Goal: Task Accomplishment & Management: Manage account settings

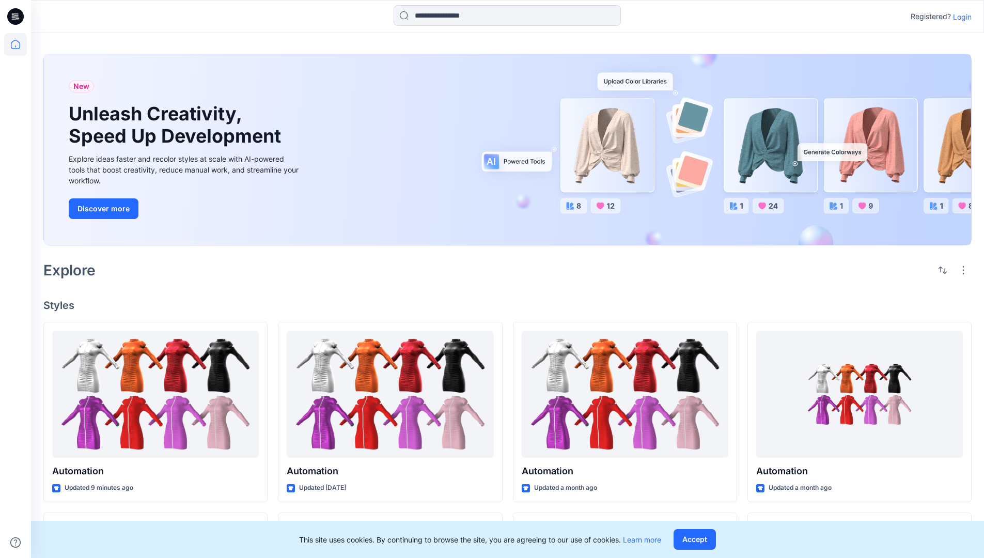
click at [960, 17] on p "Login" at bounding box center [962, 16] width 19 height 11
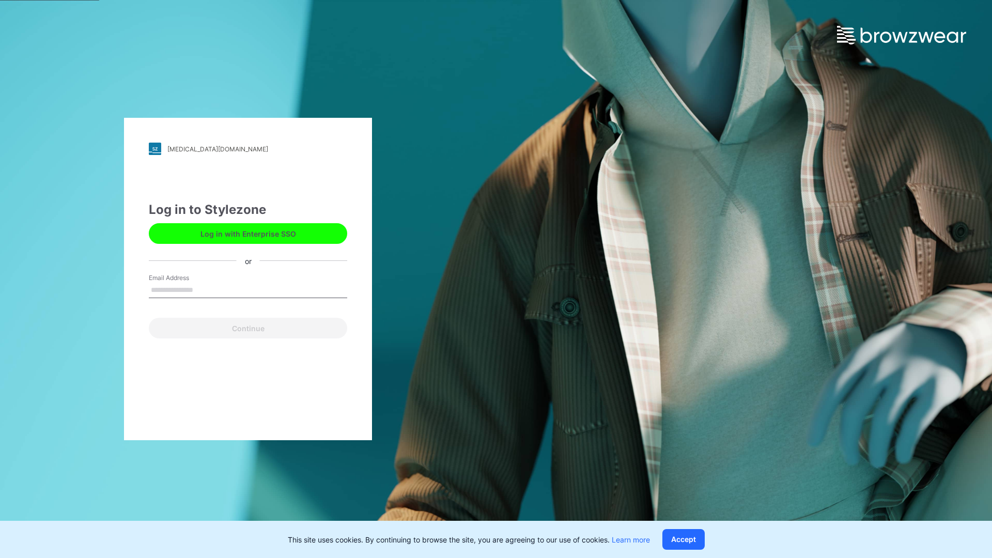
click at [204, 289] on input "Email Address" at bounding box center [248, 291] width 198 height 16
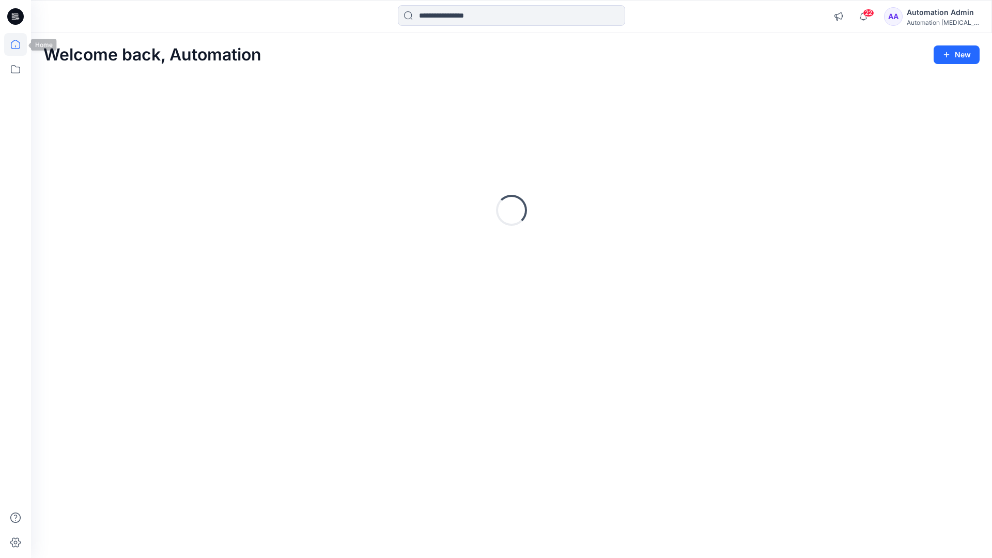
click at [20, 44] on icon at bounding box center [15, 44] width 9 height 9
click at [18, 68] on icon at bounding box center [15, 69] width 23 height 23
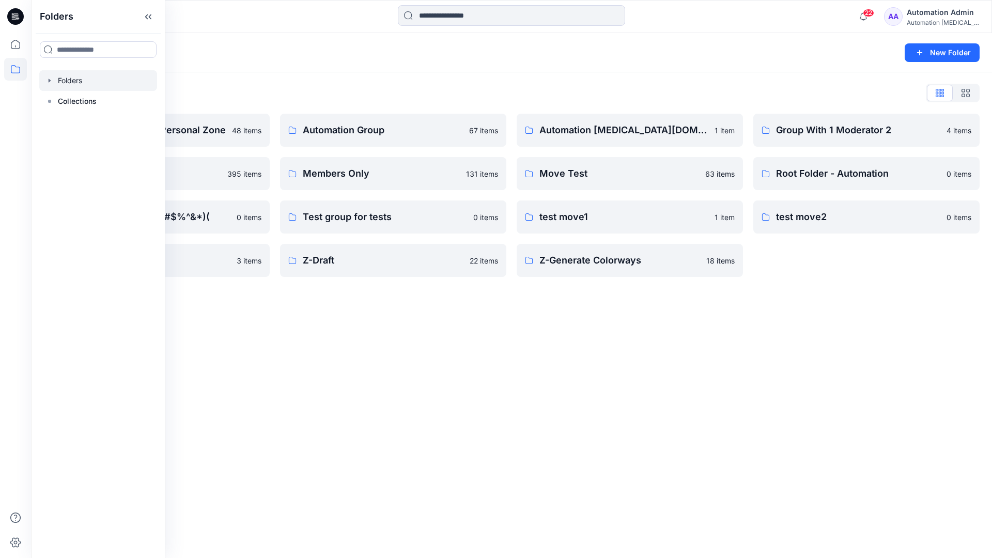
click at [430, 335] on div "Folders New Folder Folders List Automation Admin's Personal Zone 48 items membe…" at bounding box center [511, 295] width 961 height 525
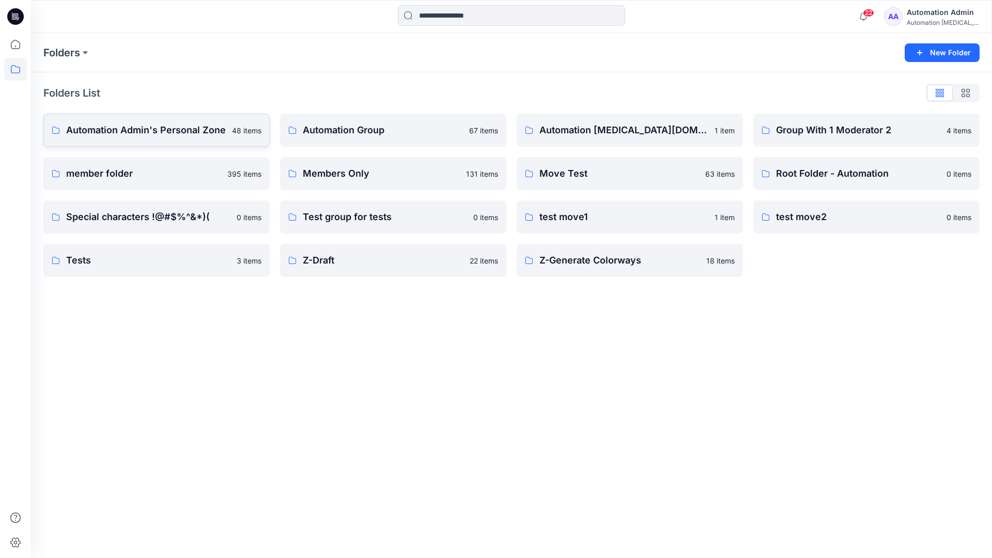
click at [176, 134] on p "Automation Admin's Personal Zone" at bounding box center [146, 130] width 160 height 14
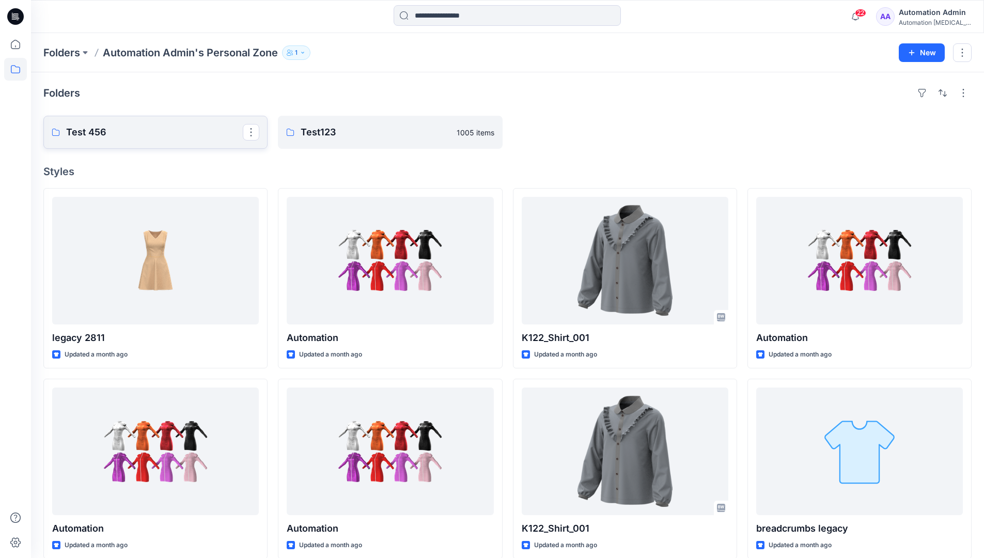
click at [150, 140] on link "Test 456" at bounding box center [155, 132] width 224 height 33
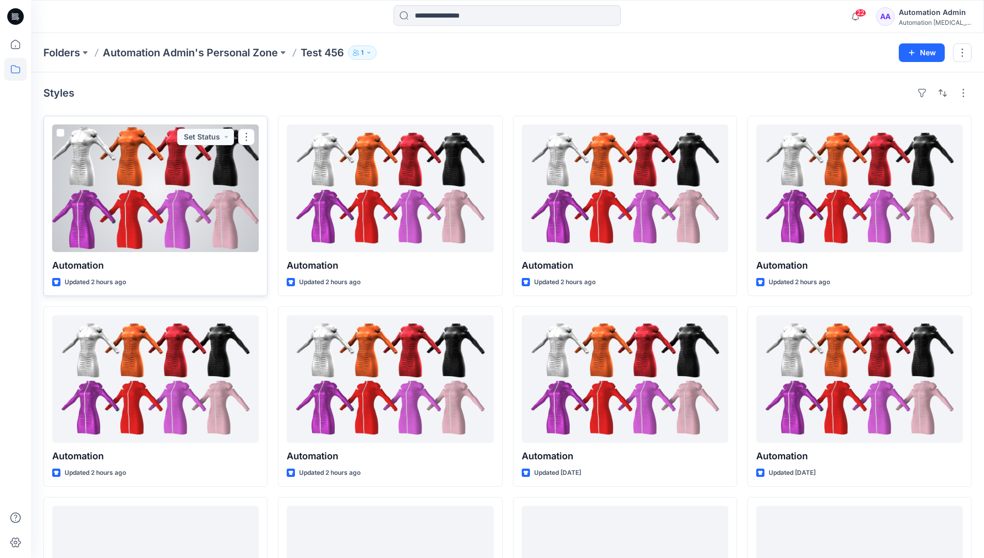
click at [61, 133] on span at bounding box center [60, 133] width 8 height 8
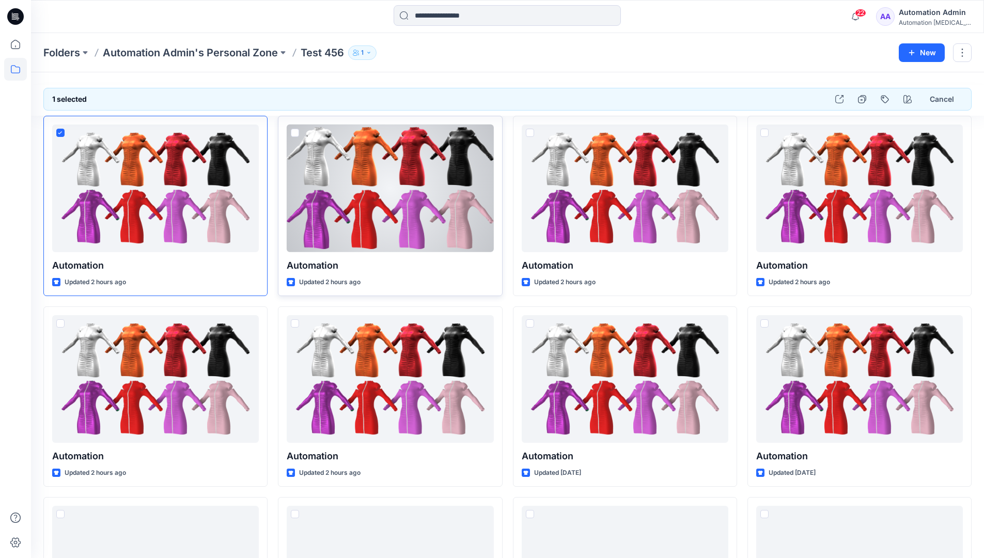
click at [295, 132] on span at bounding box center [295, 133] width 8 height 8
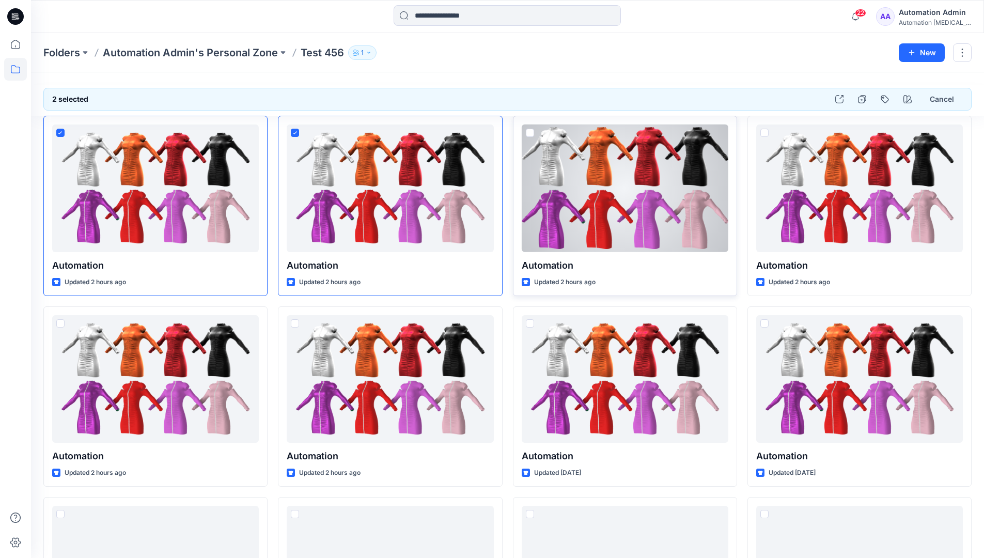
click at [530, 134] on span at bounding box center [530, 133] width 8 height 8
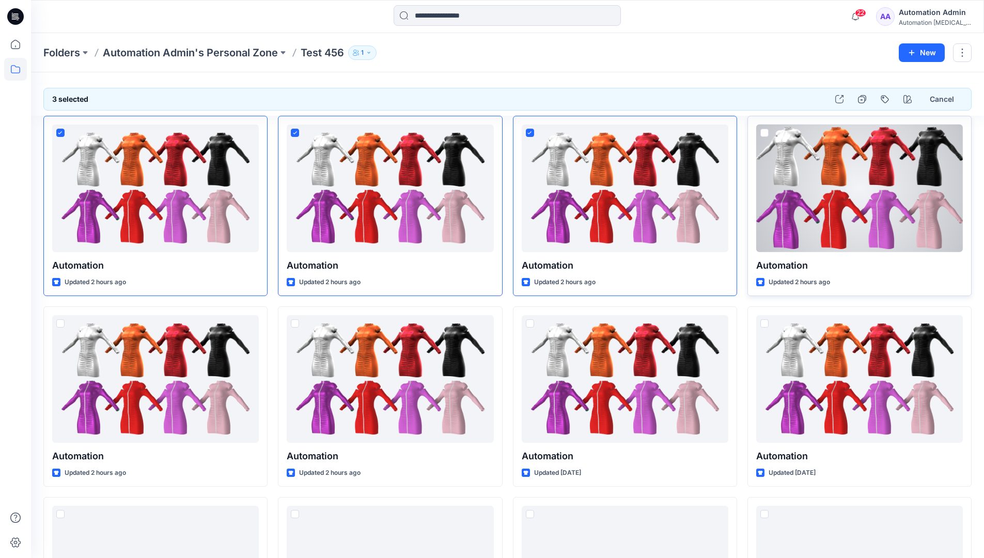
click at [767, 131] on span at bounding box center [765, 133] width 8 height 8
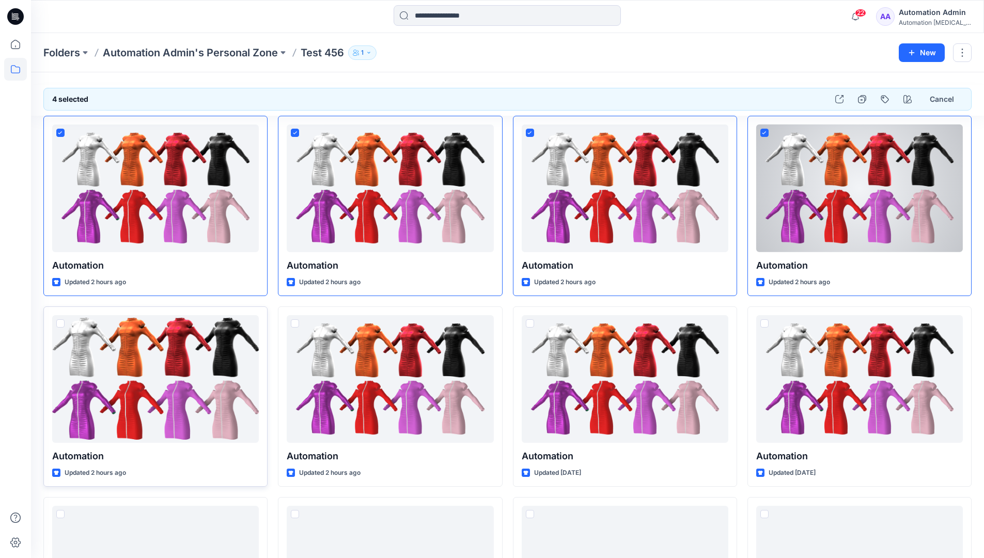
click at [61, 326] on span at bounding box center [60, 323] width 8 height 8
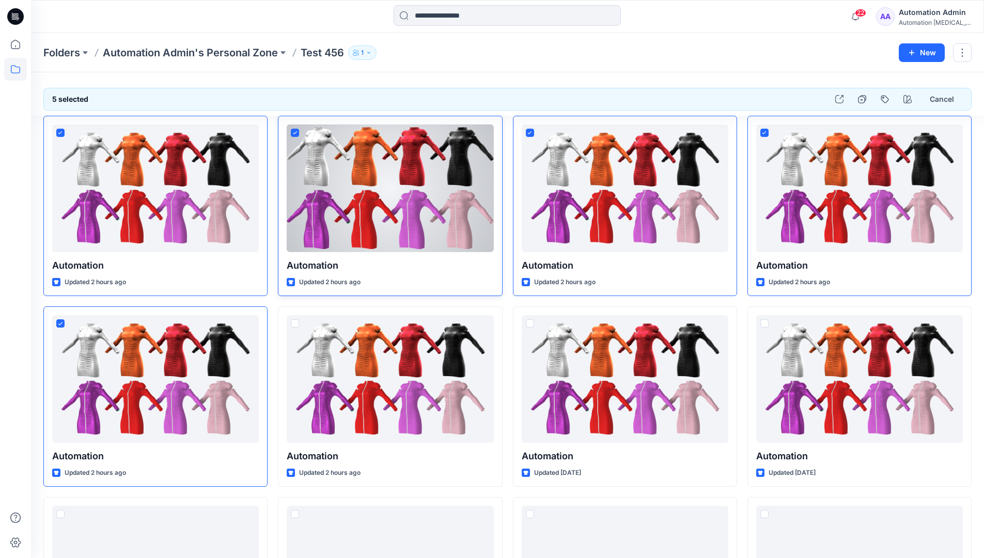
click at [296, 132] on icon at bounding box center [295, 132] width 4 height 3
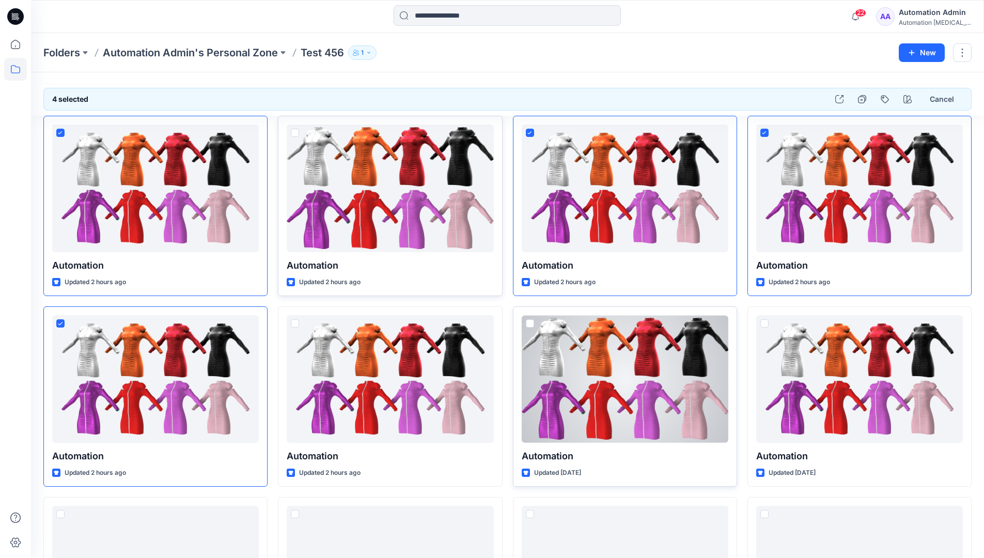
click at [531, 326] on span at bounding box center [530, 323] width 8 height 8
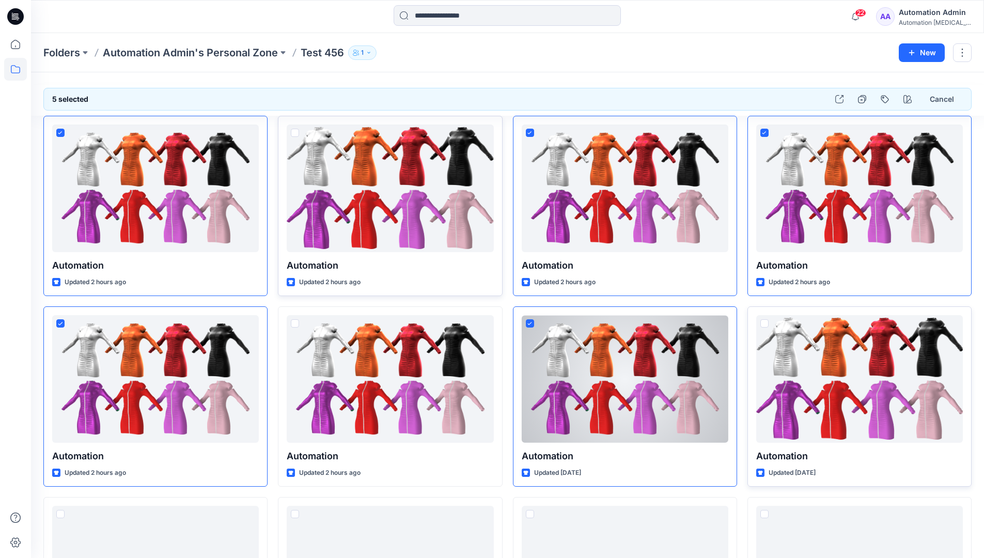
click at [766, 325] on span at bounding box center [765, 323] width 8 height 8
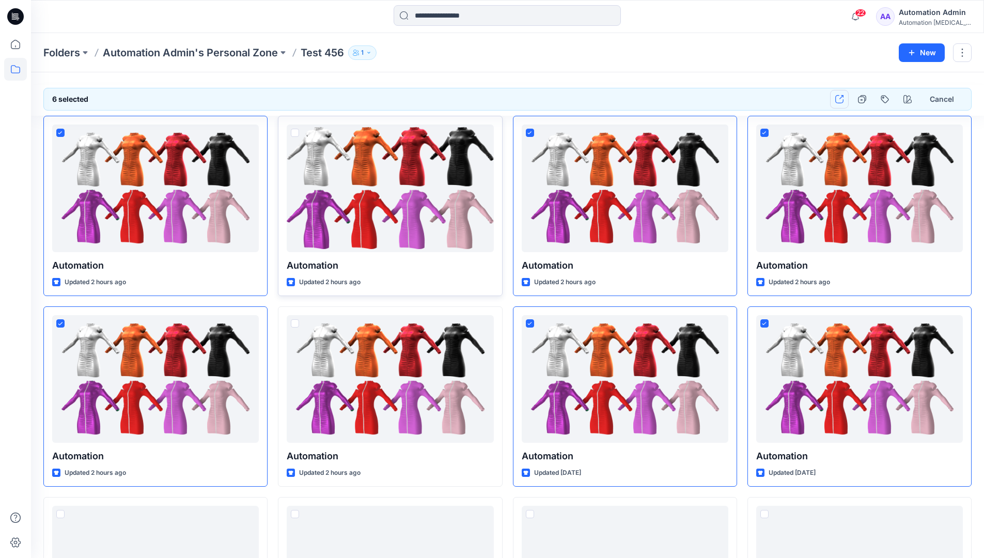
click at [842, 101] on icon "button" at bounding box center [840, 99] width 8 height 8
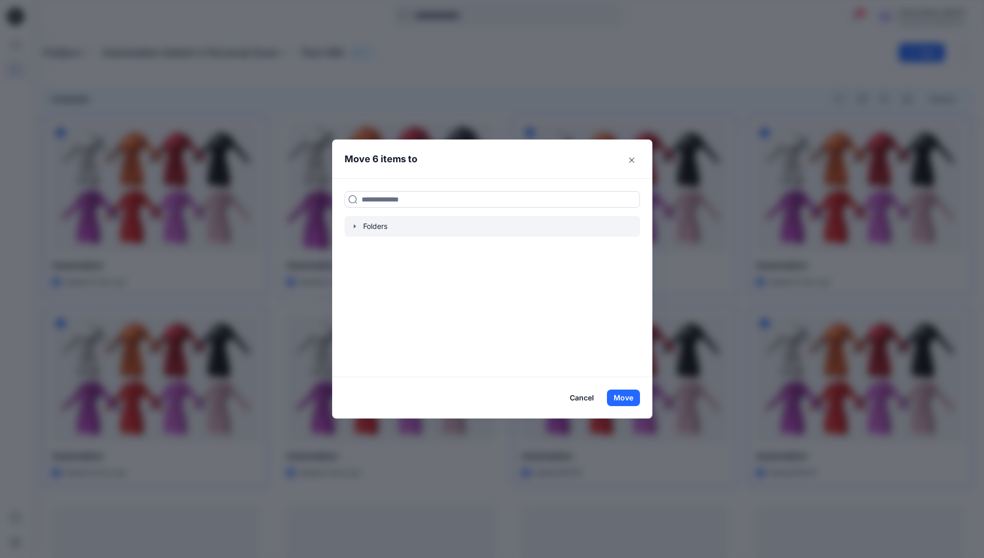
click at [358, 229] on icon "button" at bounding box center [355, 226] width 8 height 8
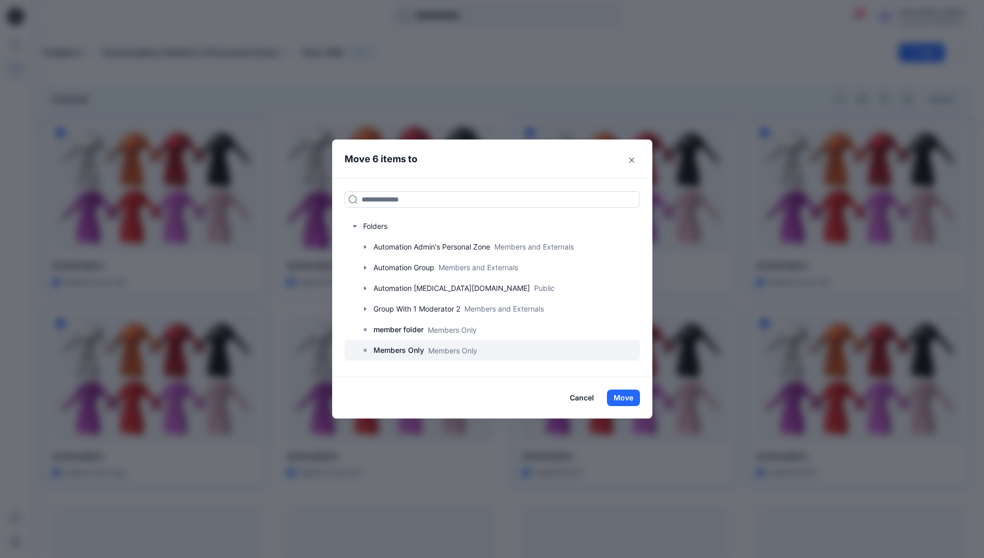
click at [406, 347] on p "Members Only" at bounding box center [399, 350] width 51 height 12
click at [623, 395] on button "Move" at bounding box center [623, 398] width 33 height 17
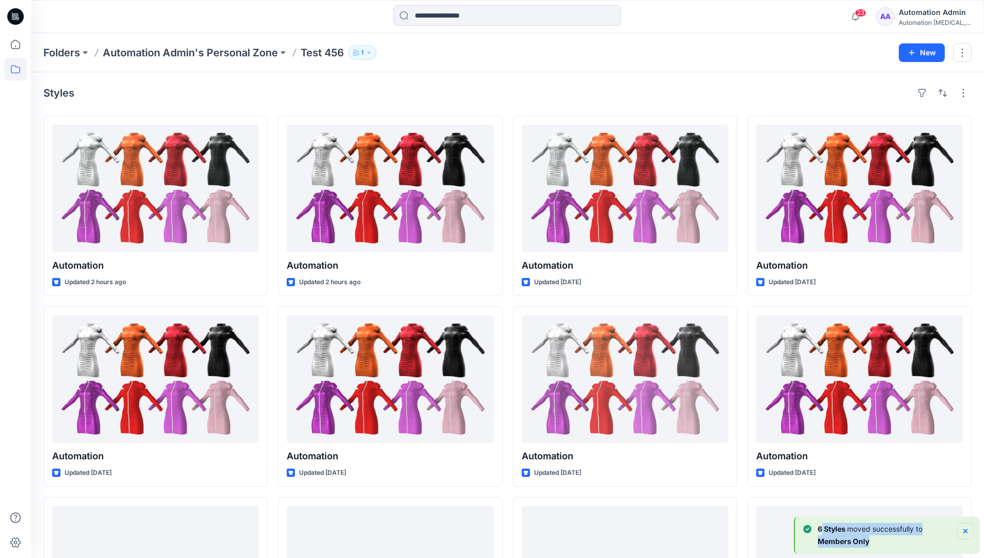
drag, startPoint x: 623, startPoint y: 395, endPoint x: 965, endPoint y: 530, distance: 367.3
click at [965, 530] on div "6 [PERSON_NAME] moved successfully to Members Only" at bounding box center [889, 535] width 171 height 25
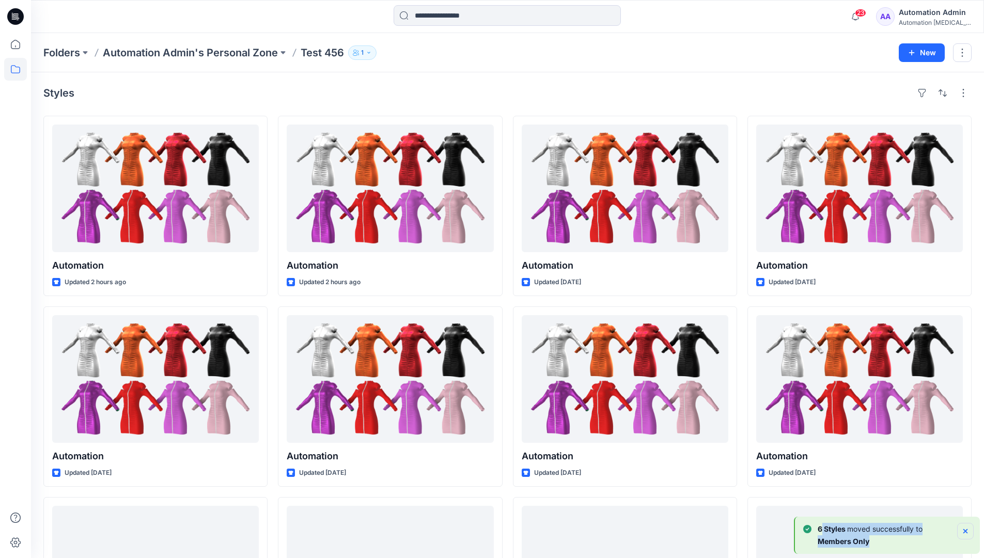
click at [965, 530] on icon "Notifications-bottom-right" at bounding box center [966, 531] width 4 height 4
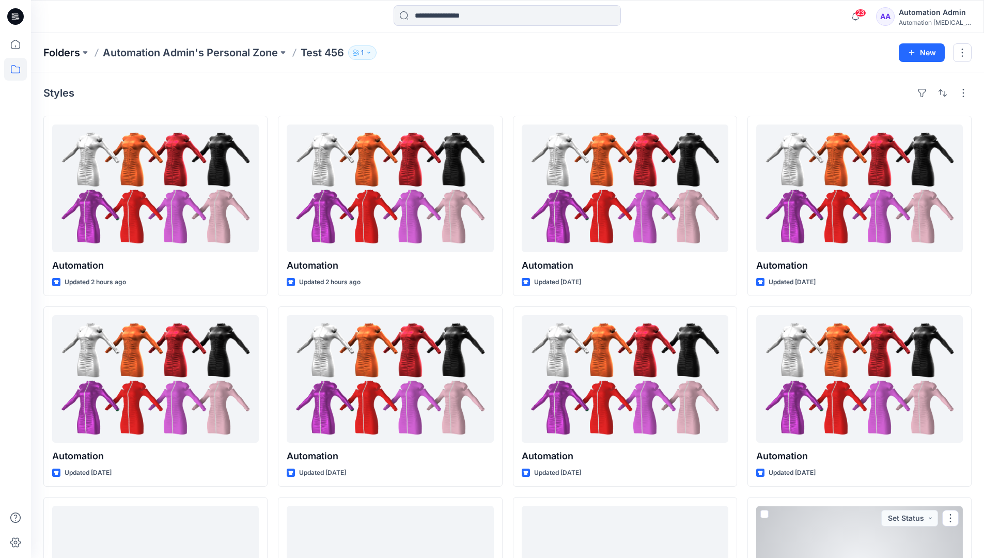
click at [63, 52] on p "Folders" at bounding box center [61, 52] width 37 height 14
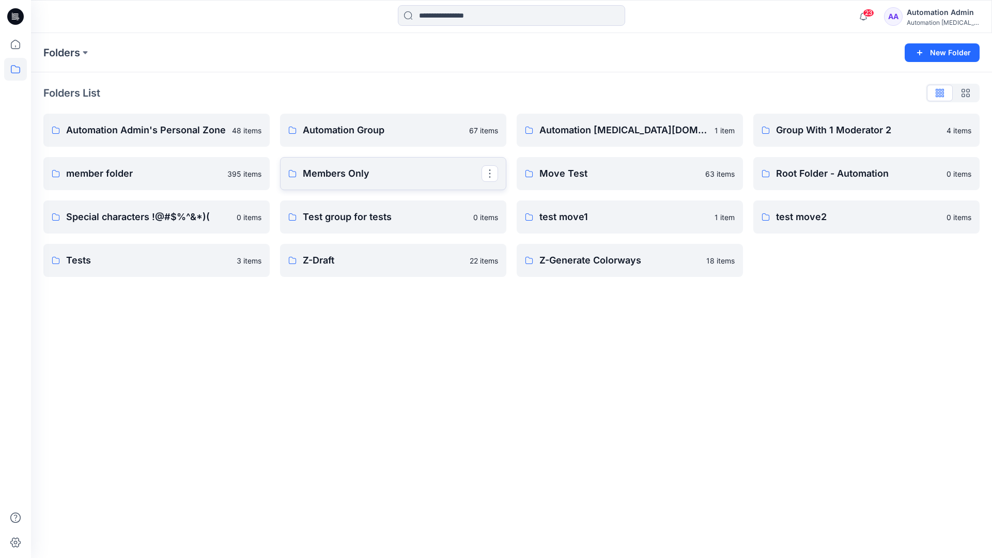
click at [335, 177] on p "Members Only" at bounding box center [392, 173] width 179 height 14
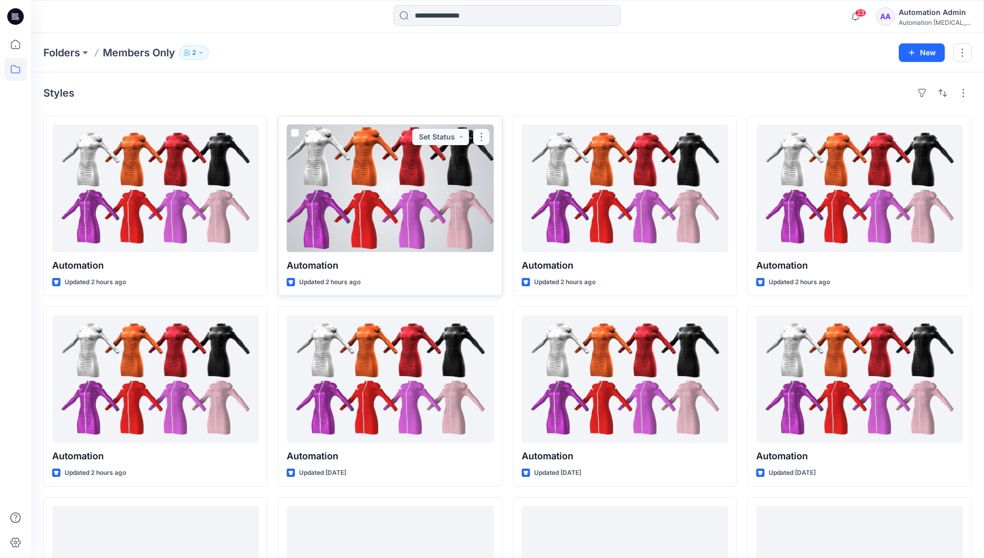
click at [294, 135] on span at bounding box center [295, 133] width 8 height 8
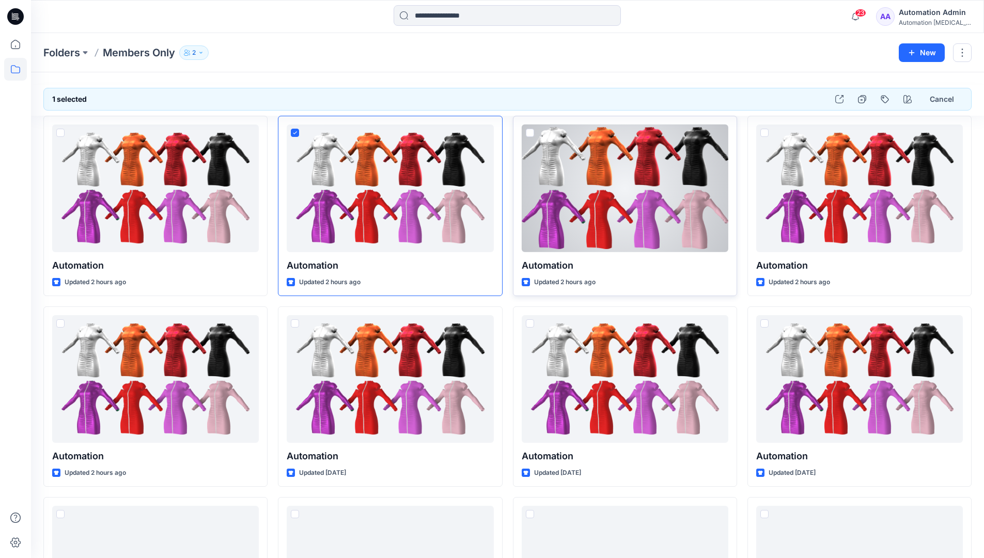
click at [532, 136] on span at bounding box center [530, 133] width 8 height 8
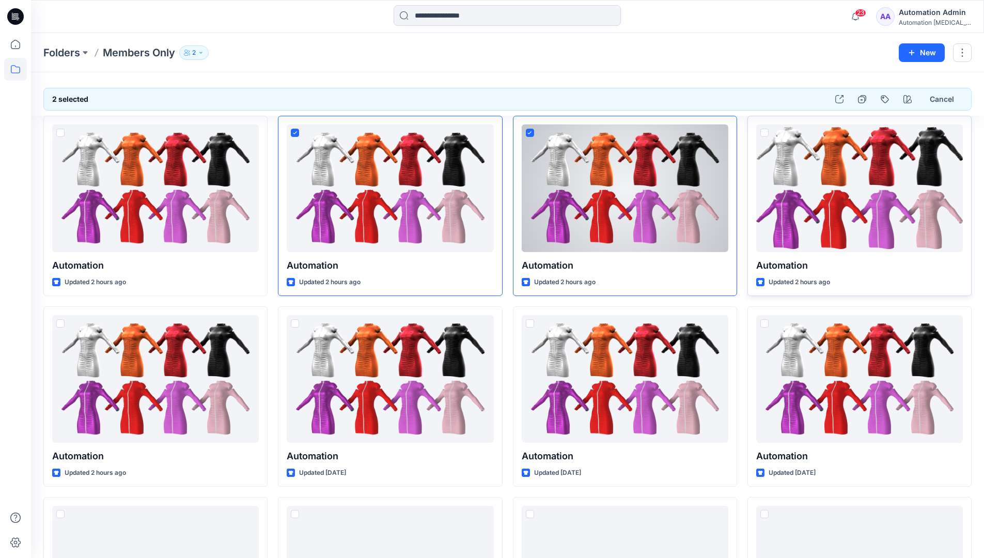
click at [764, 133] on span at bounding box center [765, 133] width 8 height 8
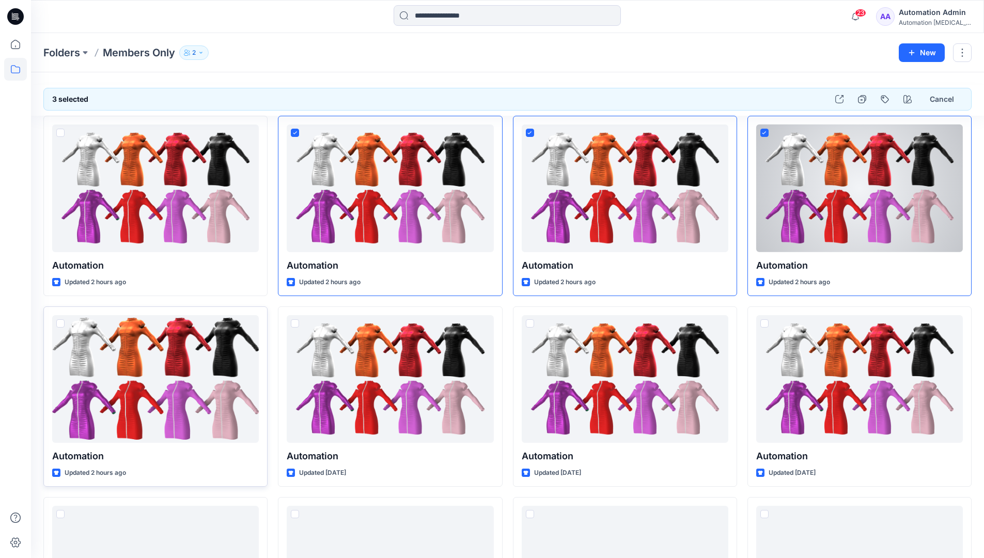
click at [59, 322] on span at bounding box center [60, 323] width 8 height 8
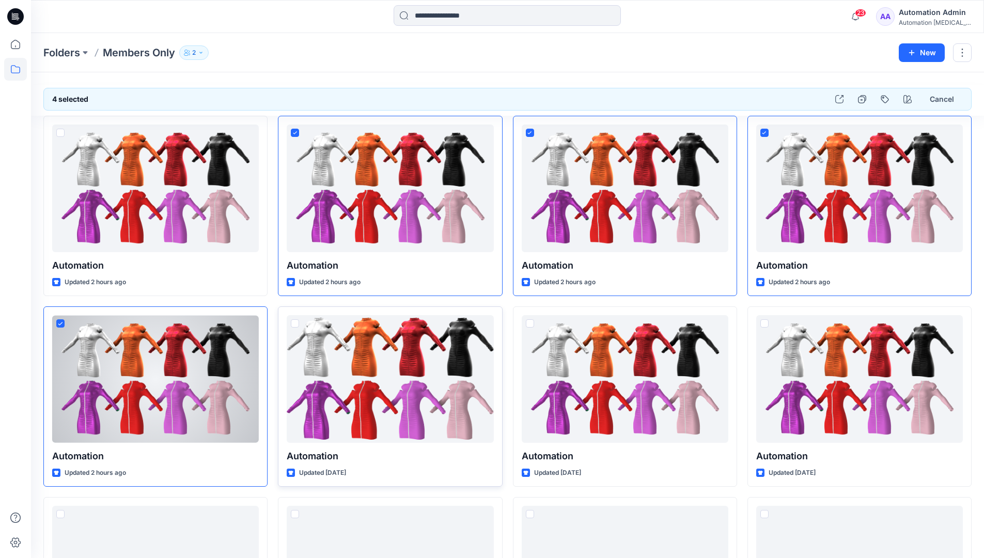
click at [295, 324] on span at bounding box center [295, 323] width 8 height 8
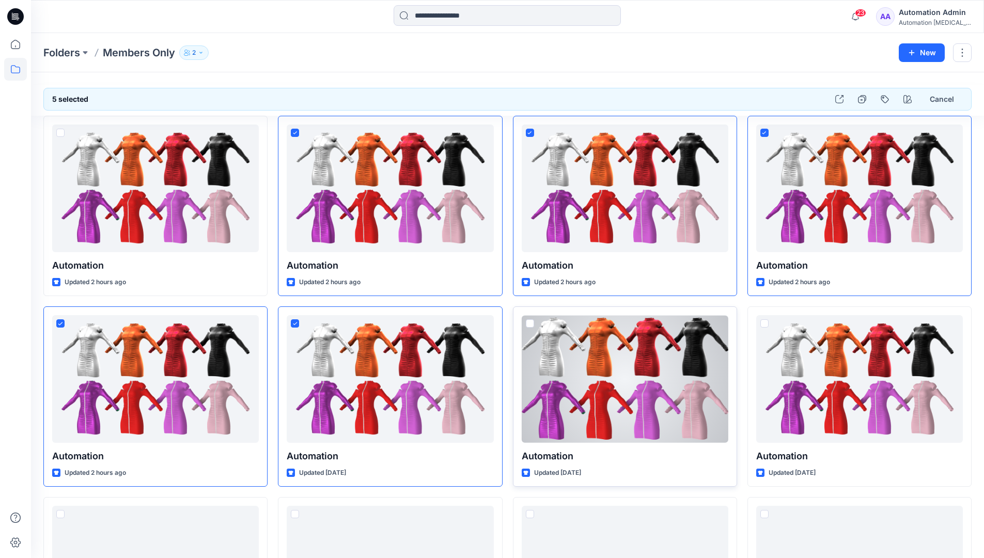
click at [531, 324] on span at bounding box center [530, 323] width 8 height 8
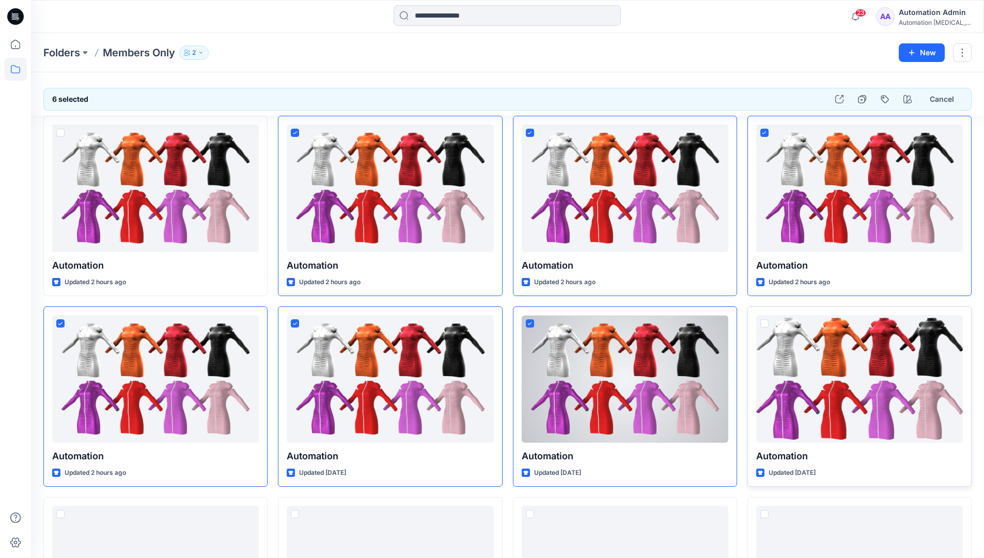
click at [765, 323] on span at bounding box center [765, 323] width 8 height 8
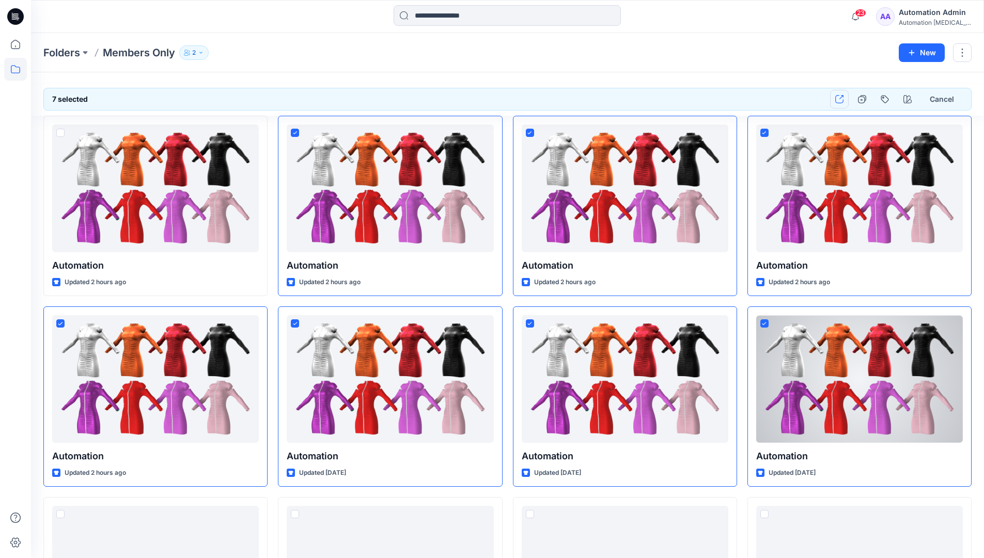
click at [838, 98] on icon "button" at bounding box center [840, 99] width 8 height 8
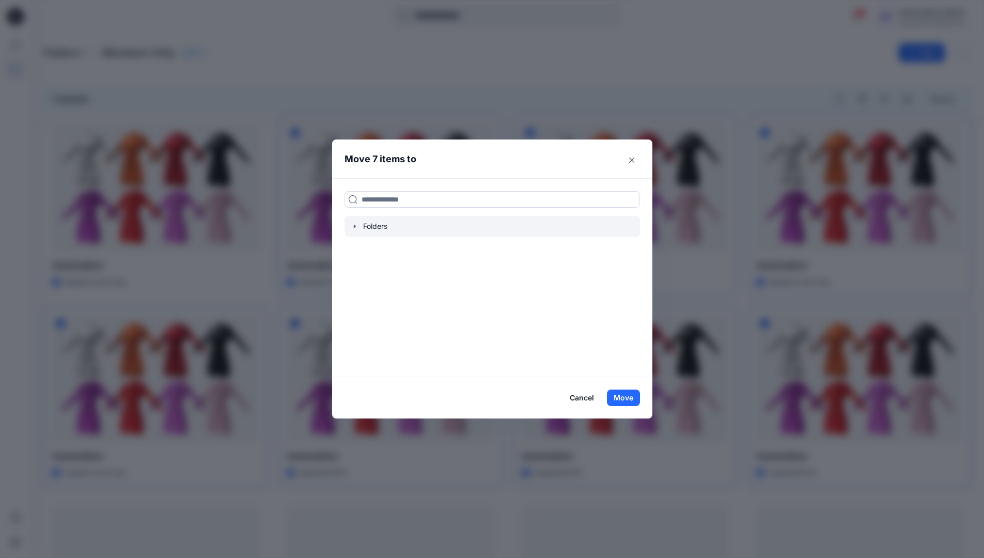
click at [356, 226] on icon "button" at bounding box center [354, 226] width 2 height 4
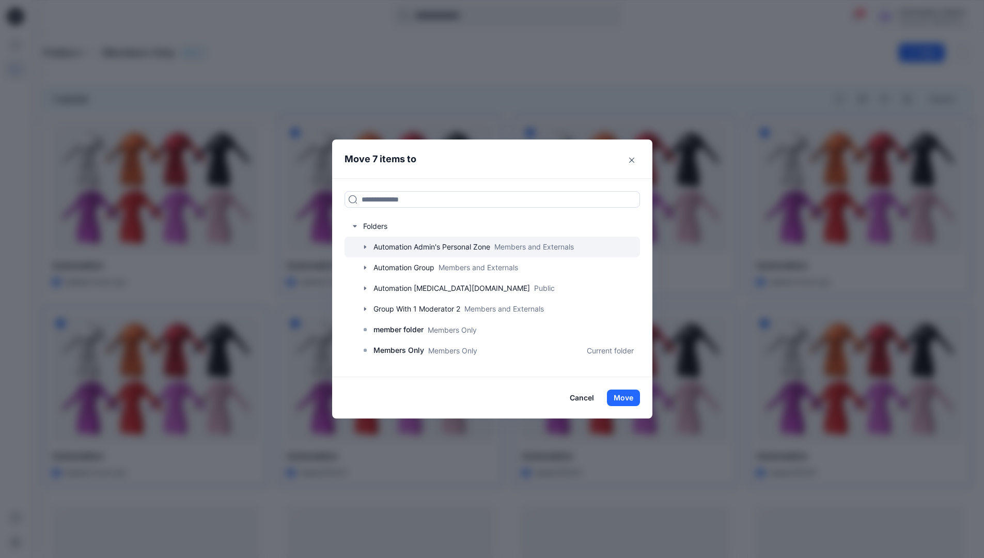
click at [366, 247] on icon "button" at bounding box center [365, 247] width 2 height 4
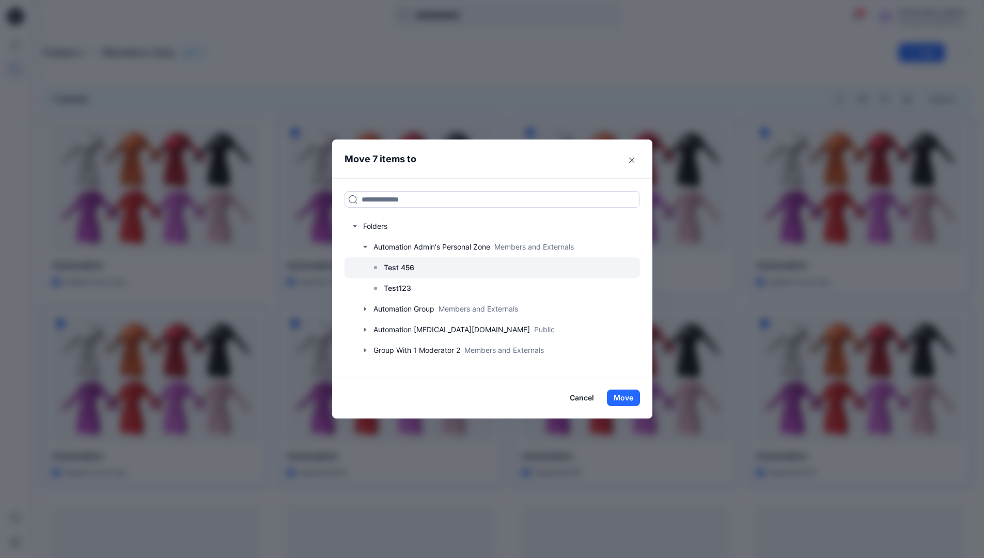
click at [404, 270] on p "Test 456" at bounding box center [399, 267] width 30 height 12
click at [623, 399] on button "Move" at bounding box center [623, 398] width 33 height 17
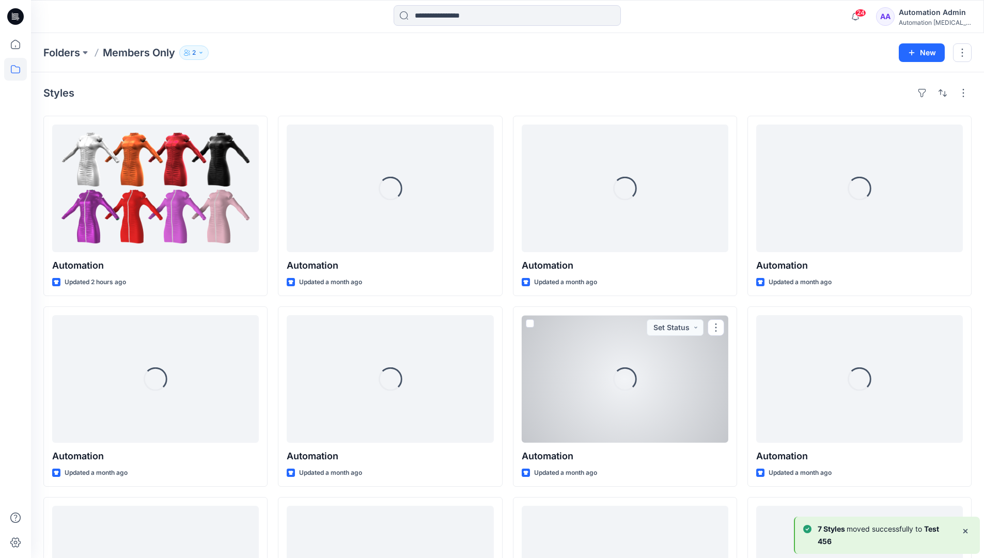
click at [842, 530] on b "7 Styles" at bounding box center [832, 529] width 29 height 9
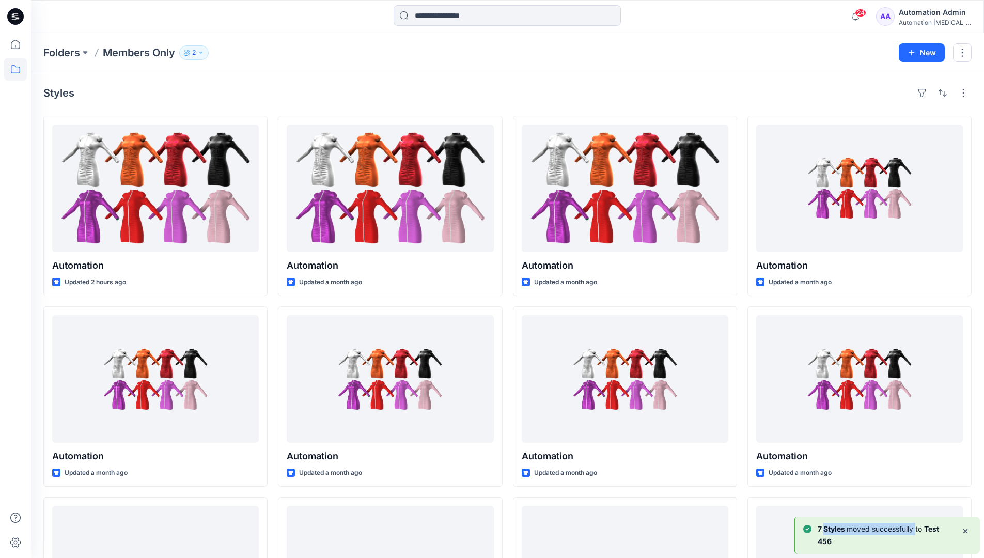
drag, startPoint x: 842, startPoint y: 530, endPoint x: 914, endPoint y: 532, distance: 71.3
click at [914, 532] on p "7 [PERSON_NAME] moved successfully to Test 456" at bounding box center [885, 535] width 135 height 25
click at [923, 18] on div "Automation Admin" at bounding box center [935, 12] width 72 height 12
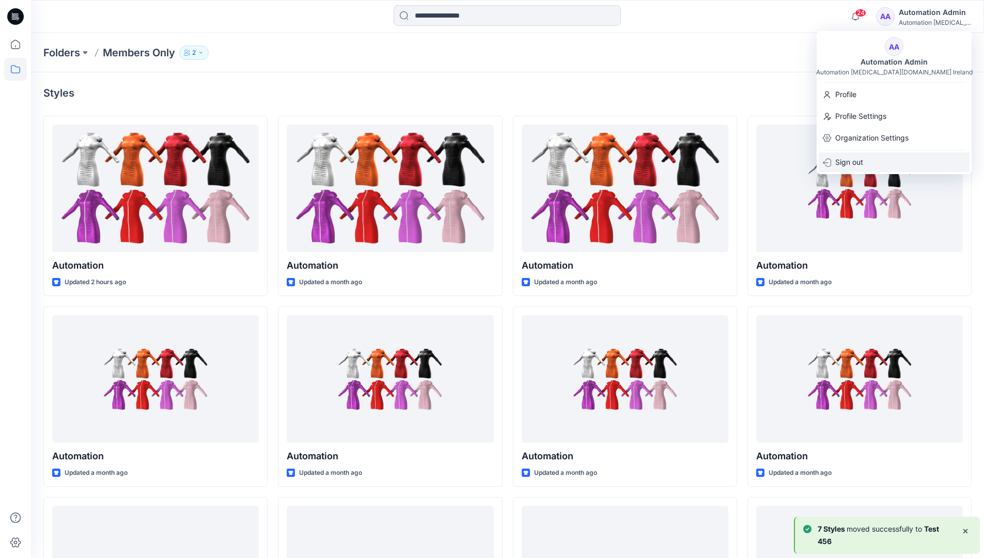
click at [861, 160] on p "Sign out" at bounding box center [850, 162] width 28 height 20
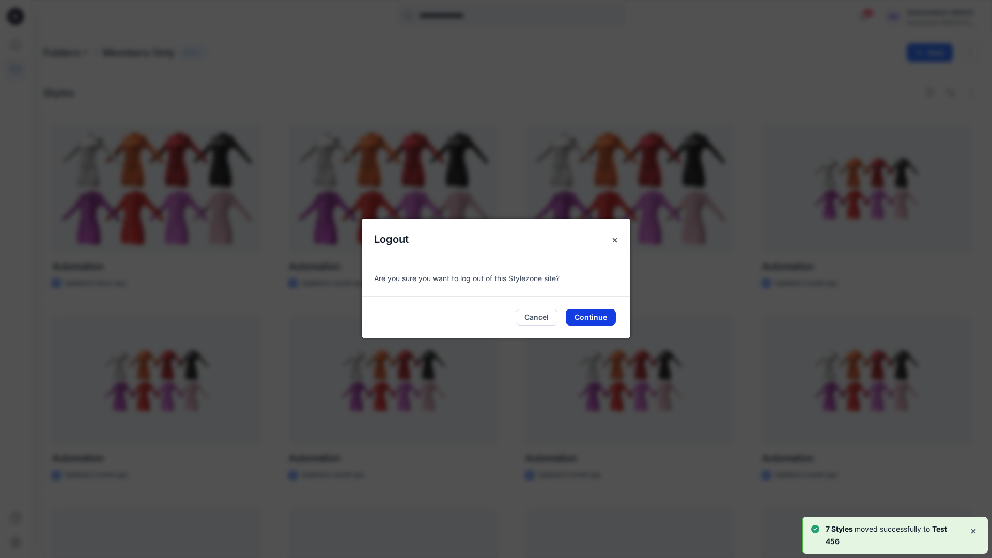
click at [602, 321] on button "Continue" at bounding box center [591, 317] width 50 height 17
